Goal: Information Seeking & Learning: Learn about a topic

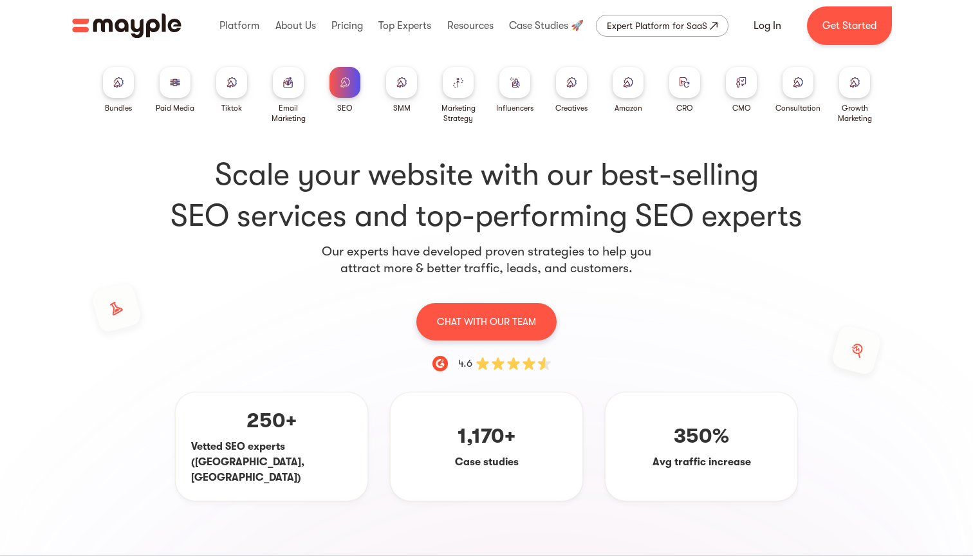
click at [461, 84] on img at bounding box center [458, 82] width 10 height 10
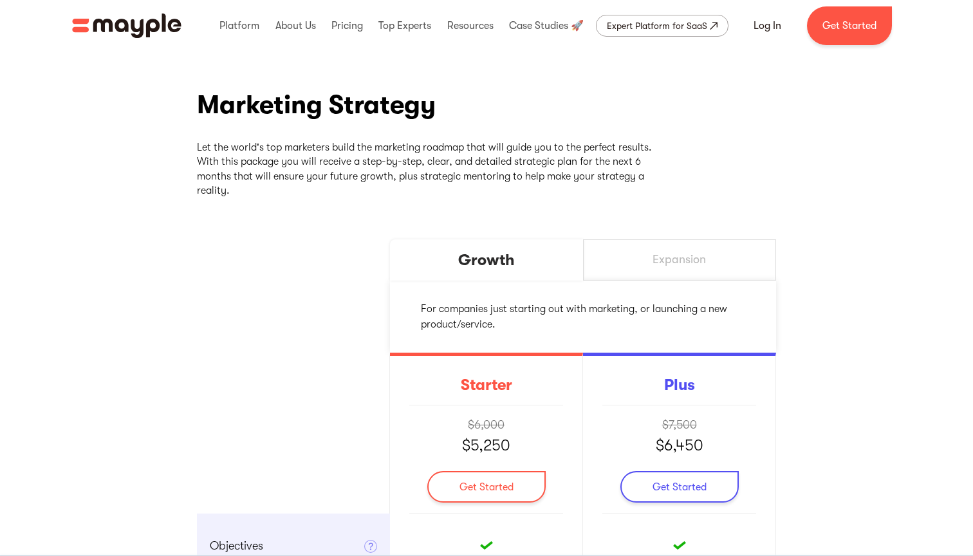
scroll to position [123, 0]
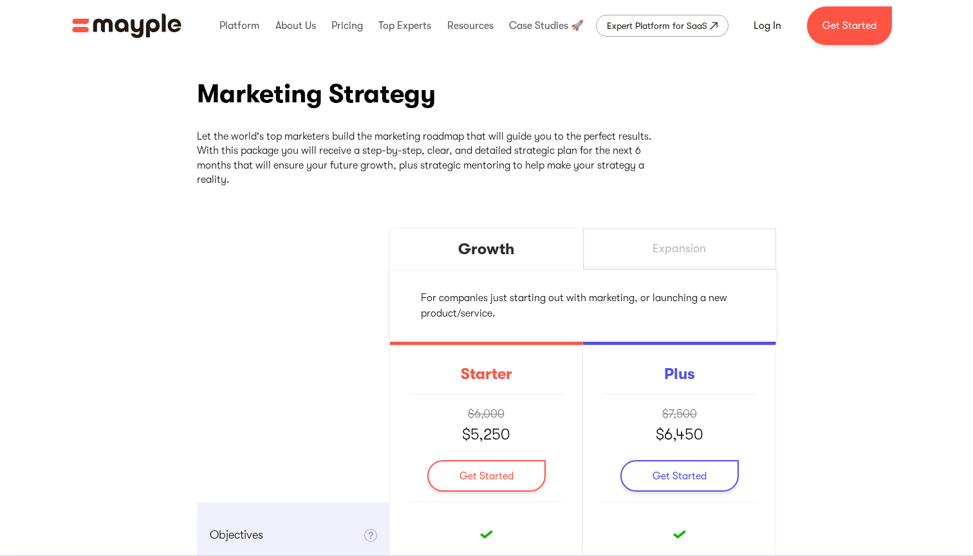
click at [643, 240] on div "Expansion" at bounding box center [679, 248] width 193 height 41
click at [526, 246] on div "Growth" at bounding box center [486, 248] width 193 height 41
click at [620, 246] on div "Expansion" at bounding box center [679, 248] width 193 height 41
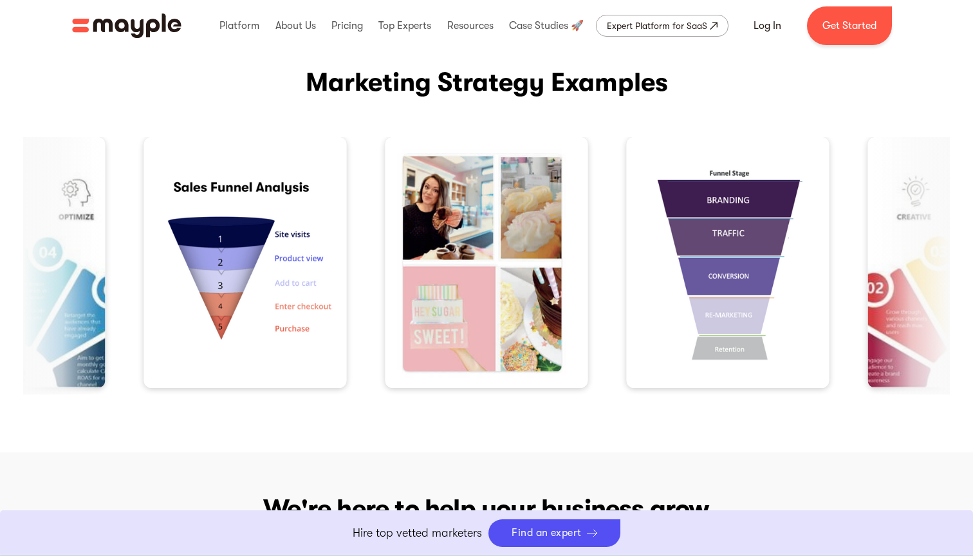
scroll to position [1454, 0]
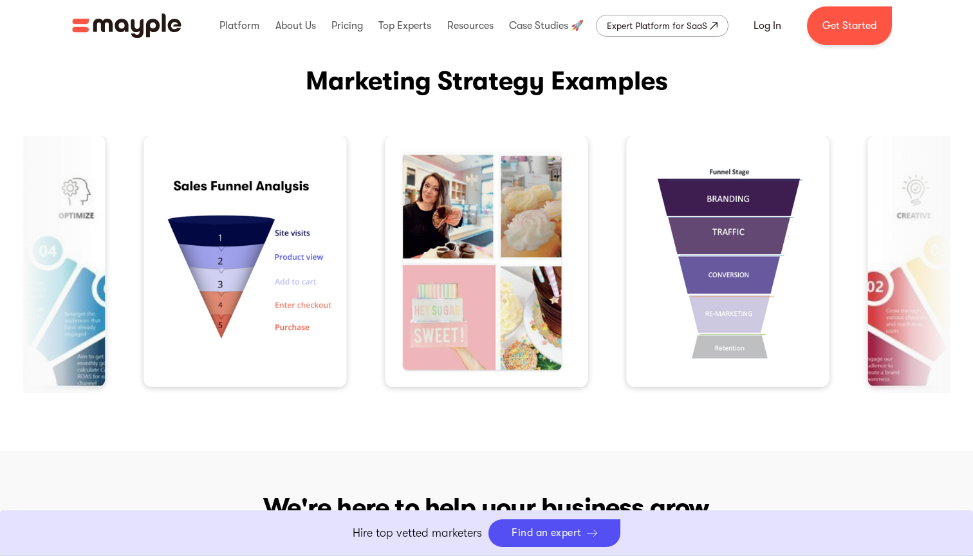
click at [627, 320] on img "3 / 4" at bounding box center [728, 261] width 203 height 251
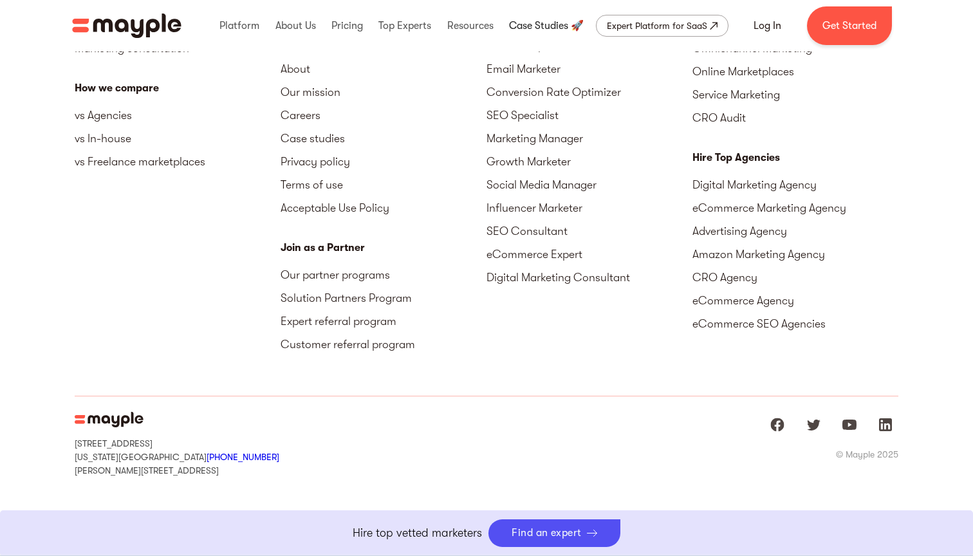
scroll to position [4382, 0]
